Goal: Navigation & Orientation: Find specific page/section

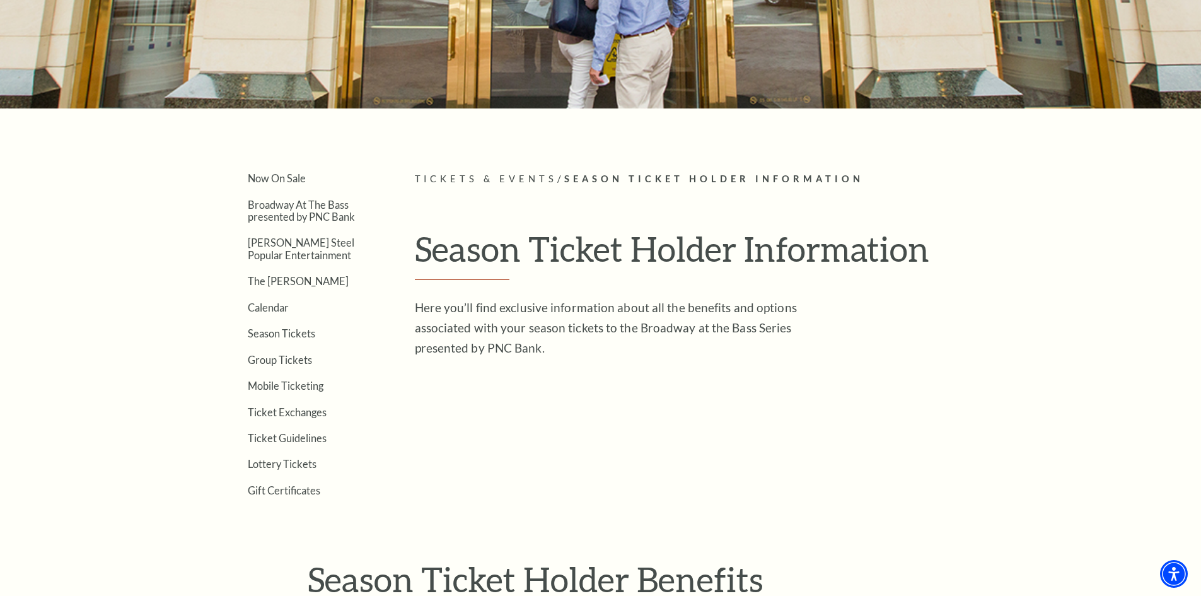
scroll to position [252, 0]
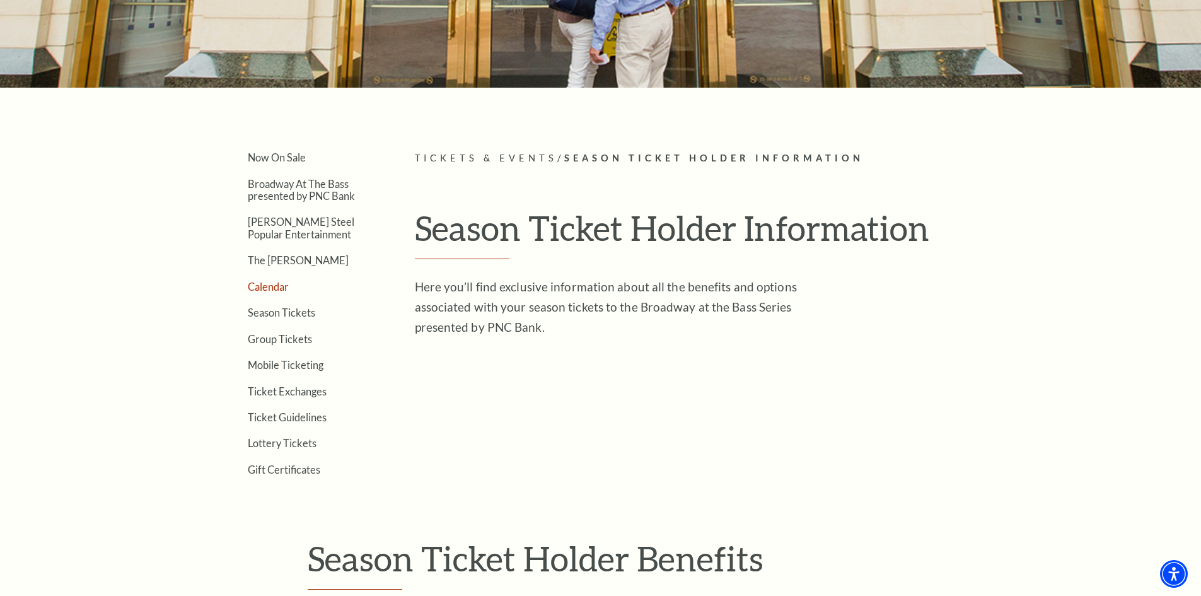
click at [269, 285] on link "Calendar" at bounding box center [268, 287] width 41 height 12
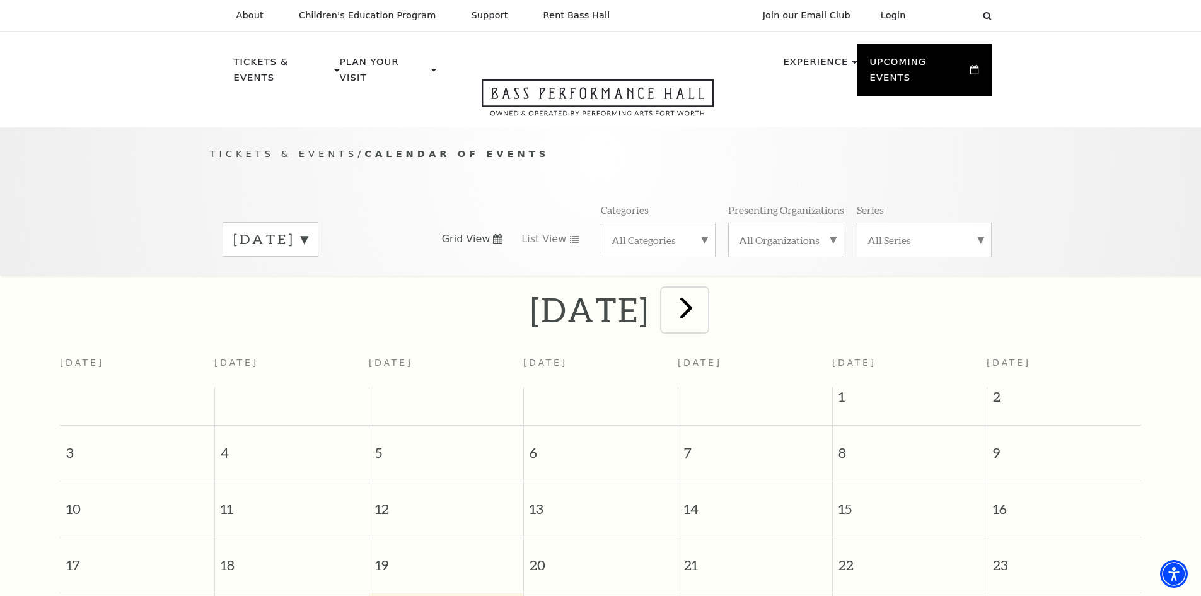
click at [704, 289] on span "next" at bounding box center [686, 307] width 36 height 36
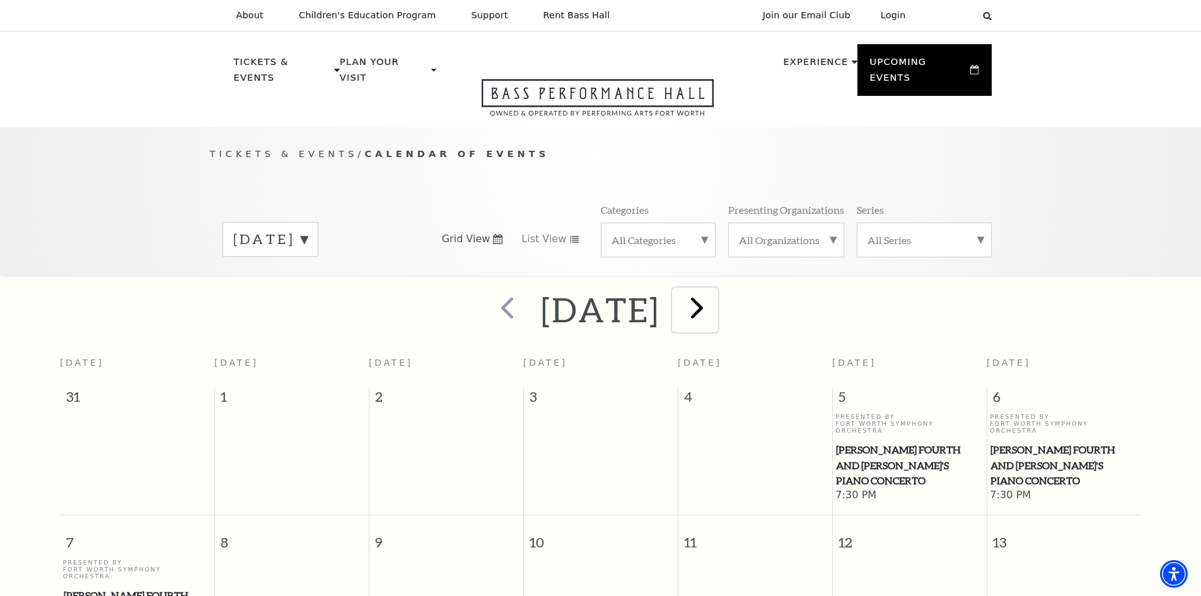
click at [715, 293] on span "next" at bounding box center [697, 307] width 36 height 36
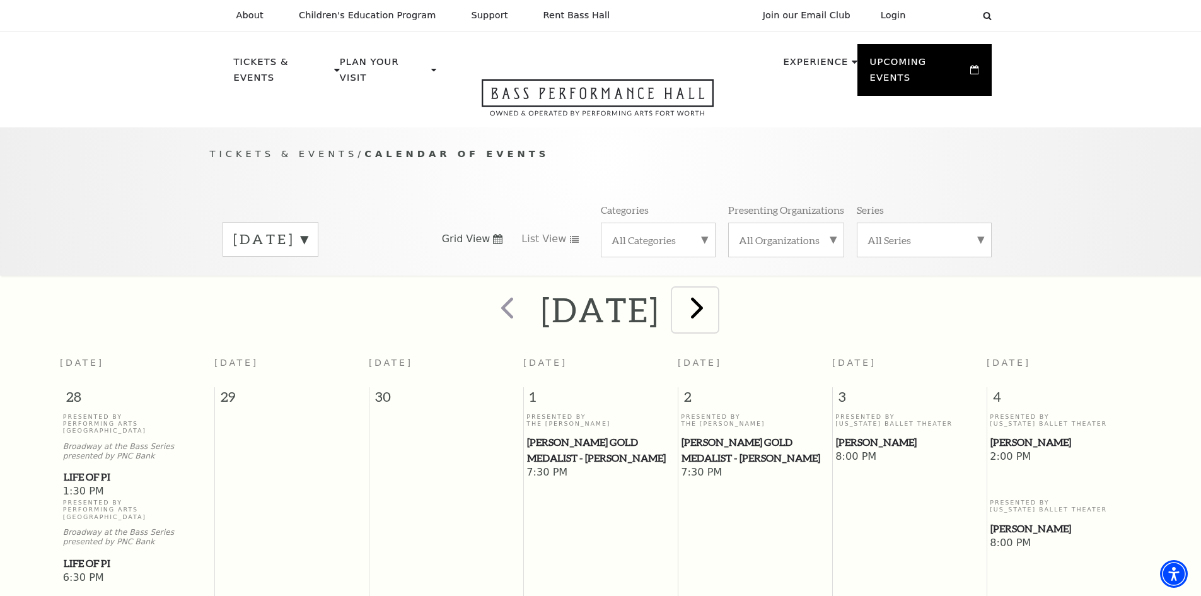
click at [715, 291] on span "next" at bounding box center [697, 307] width 36 height 36
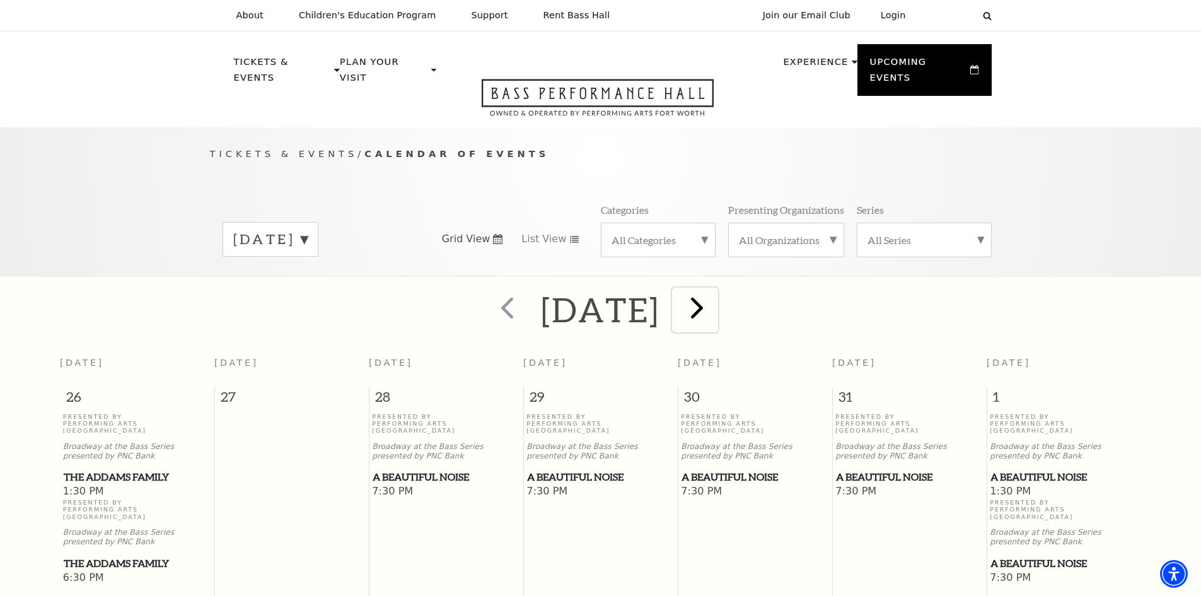
click at [715, 293] on span "next" at bounding box center [697, 307] width 36 height 36
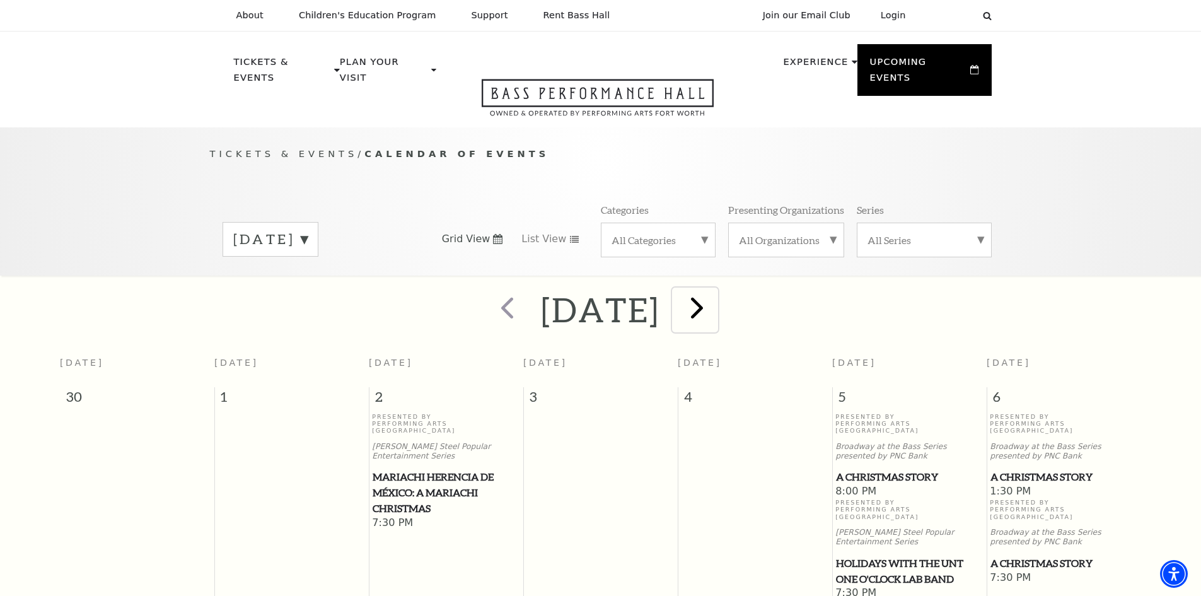
click at [715, 296] on span "next" at bounding box center [697, 307] width 36 height 36
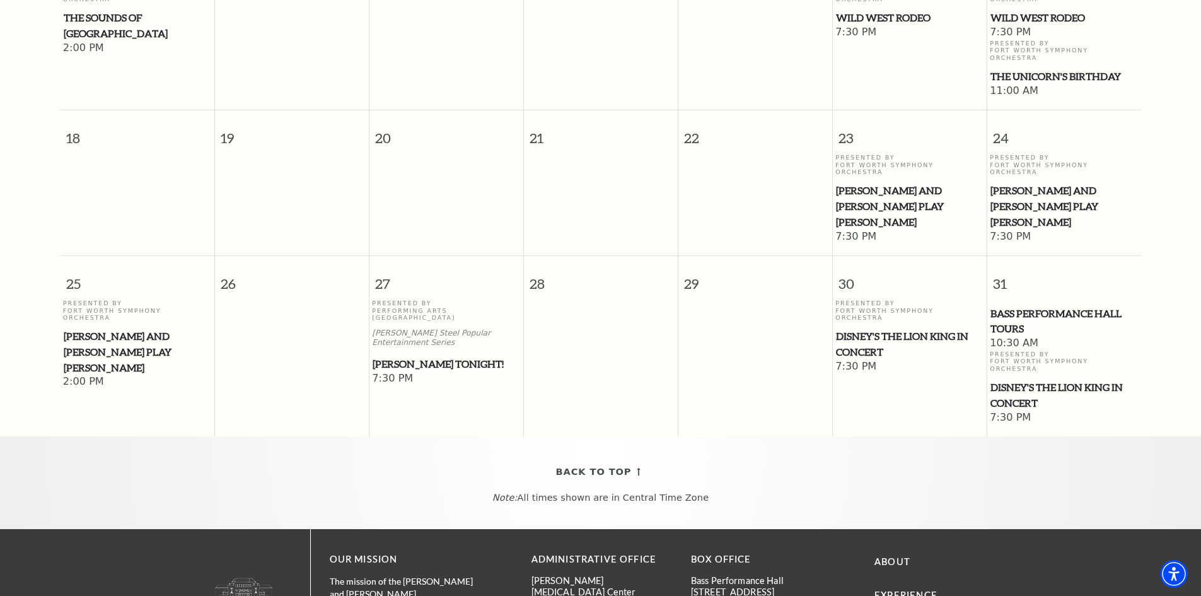
scroll to position [679, 0]
